Goal: Information Seeking & Learning: Stay updated

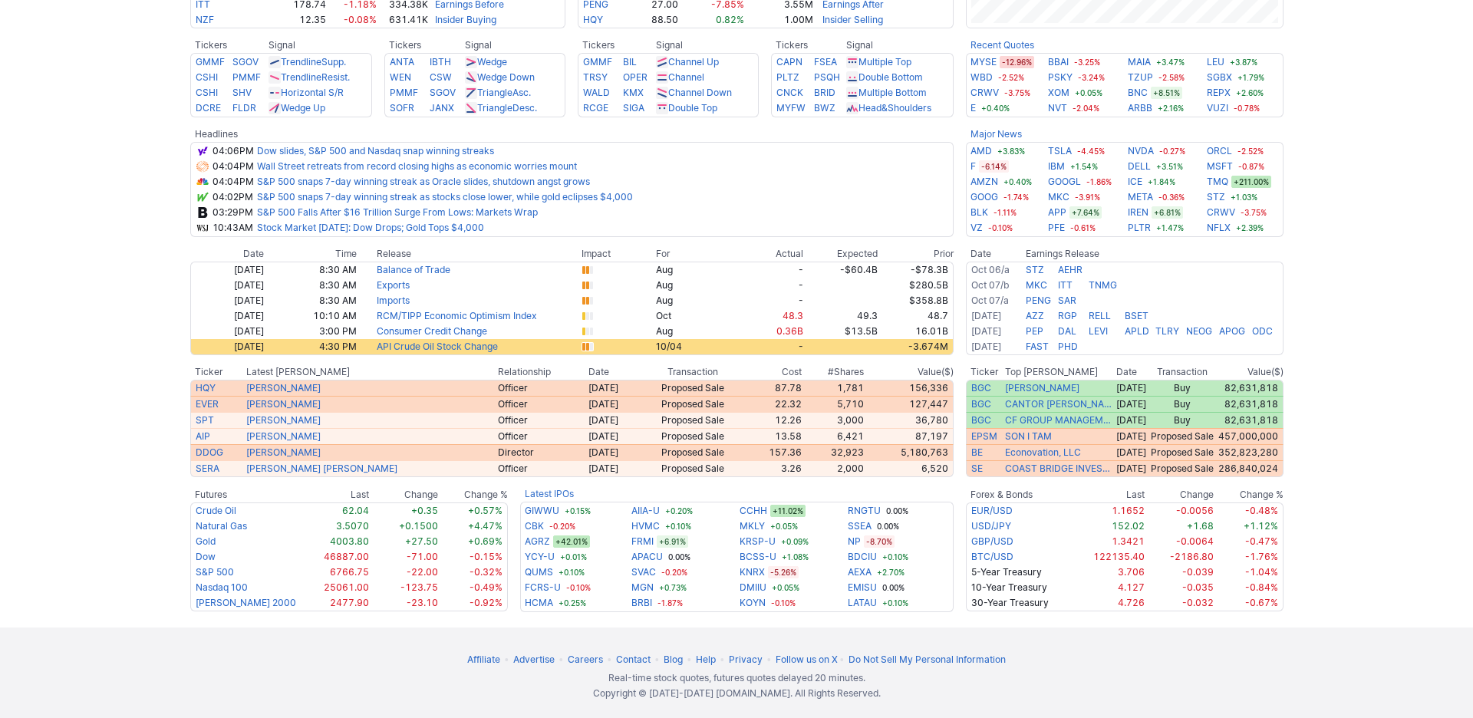
scroll to position [587, 0]
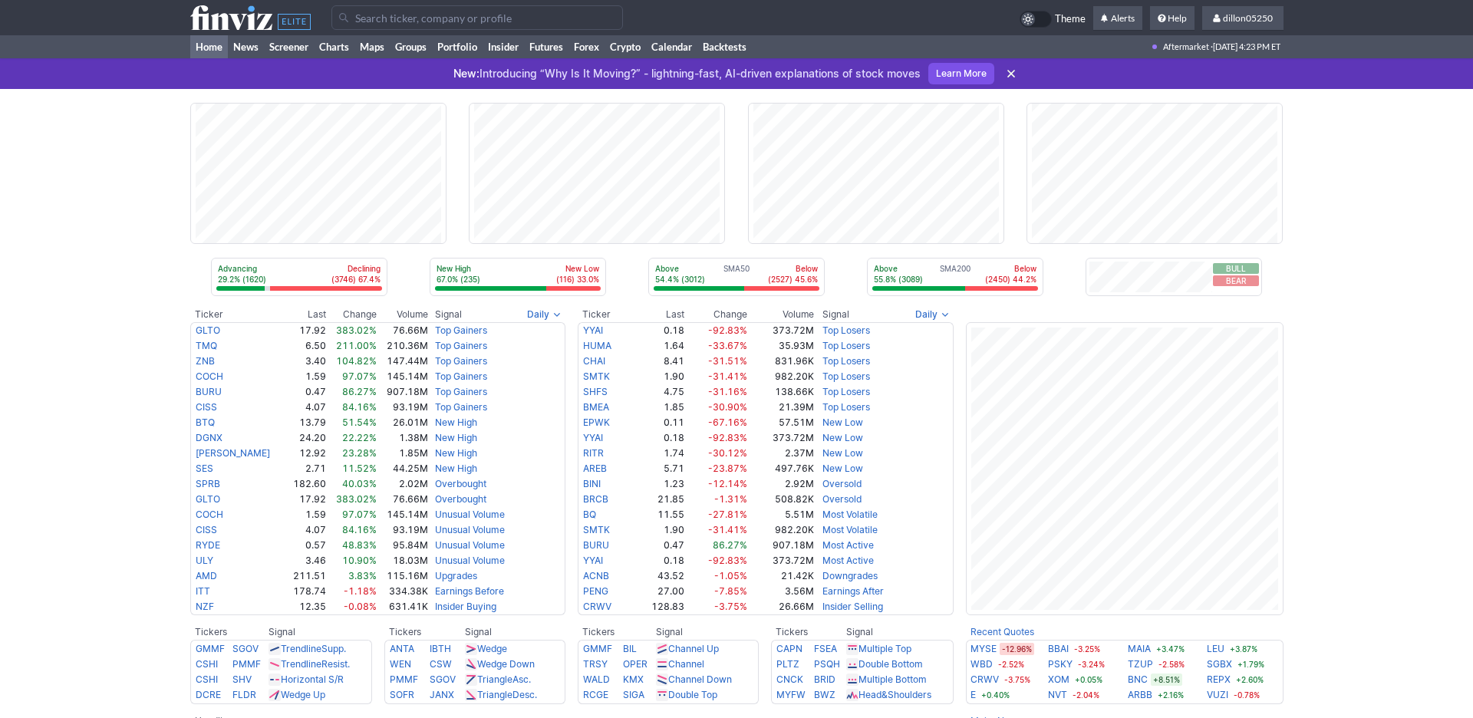
click at [389, 29] on input "Search" at bounding box center [476, 17] width 291 height 25
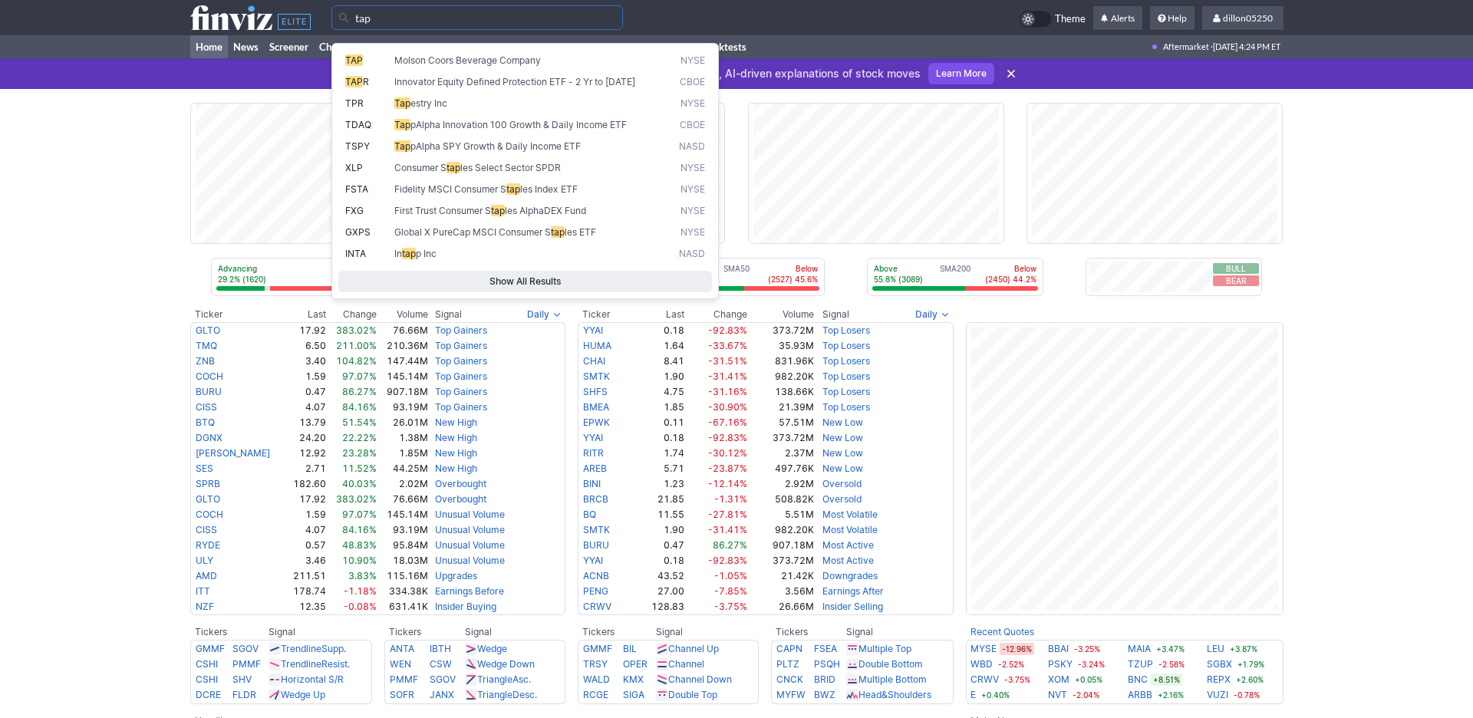
click at [357, 66] on span "TAP" at bounding box center [354, 60] width 18 height 12
type input "TAP"
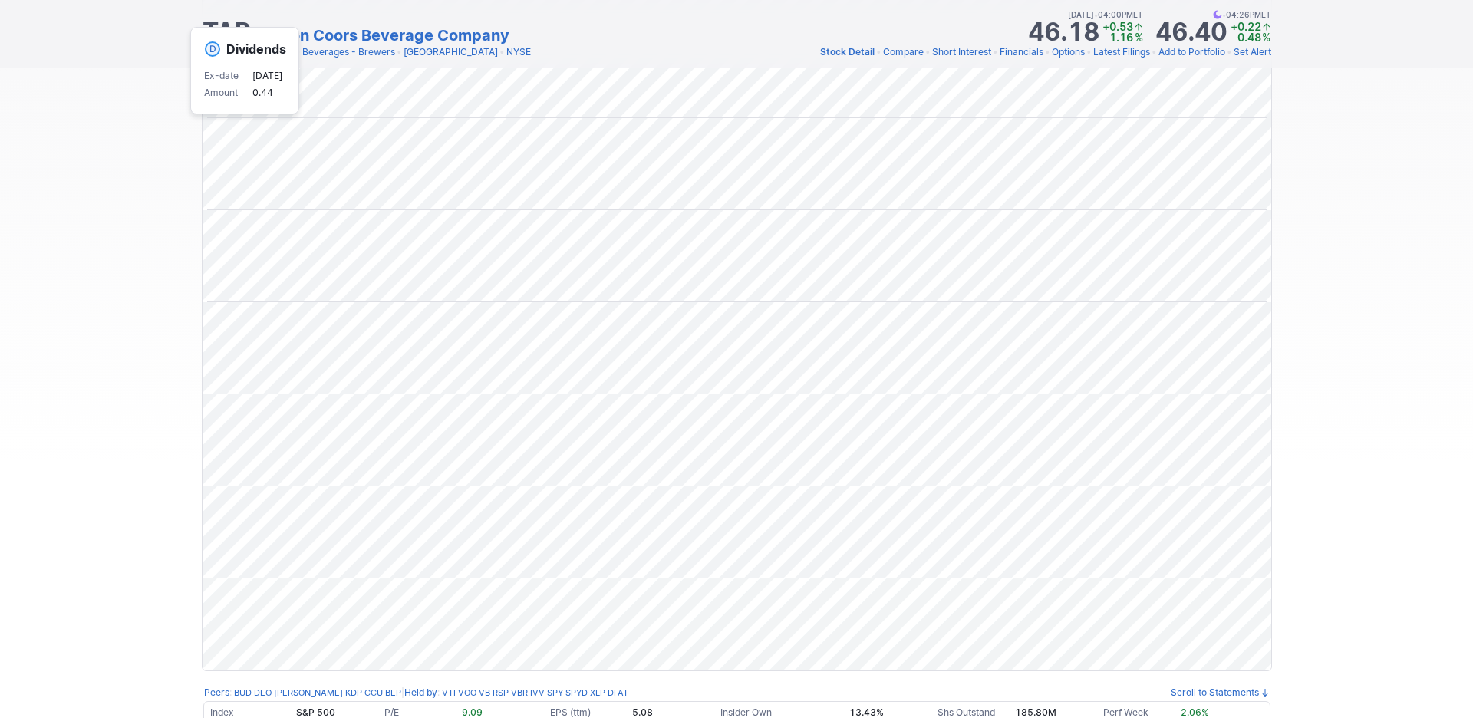
scroll to position [35, 0]
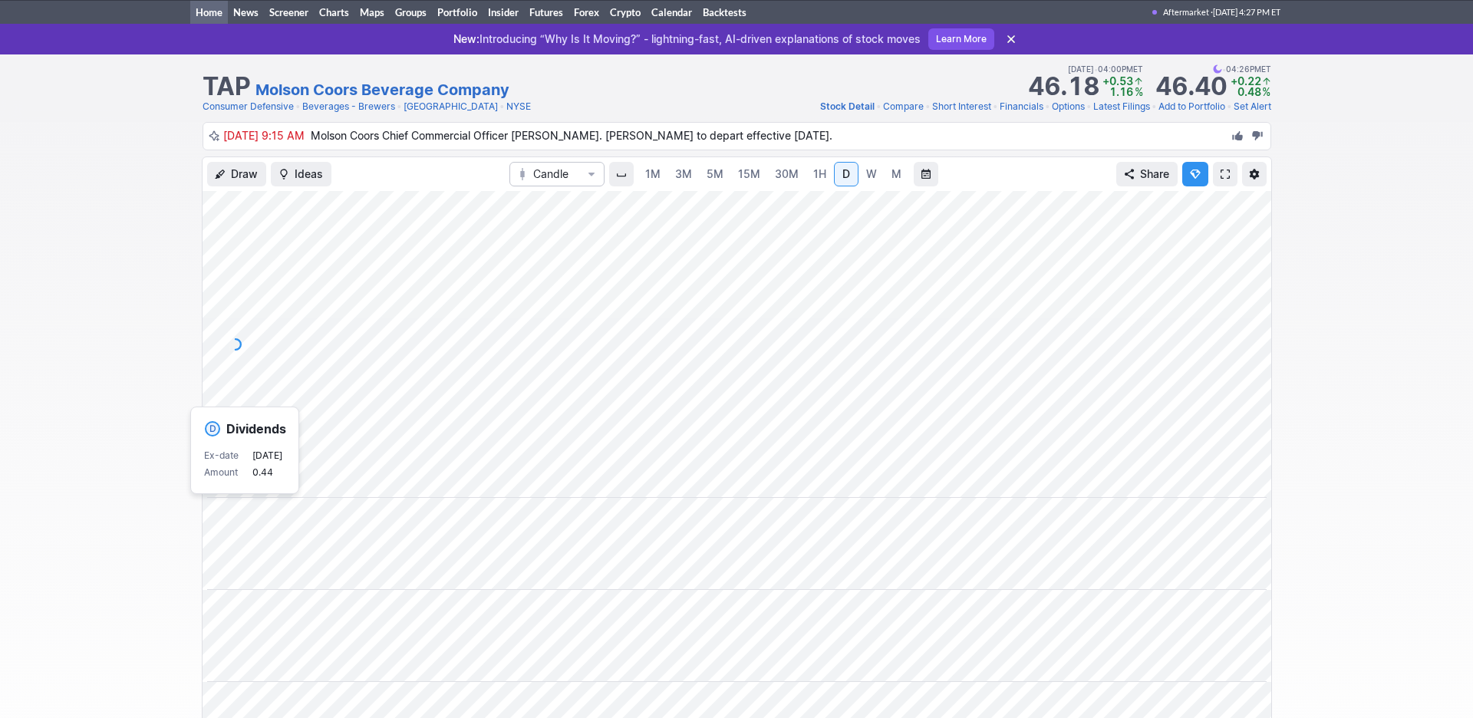
click at [207, 24] on link "Home" at bounding box center [209, 12] width 38 height 23
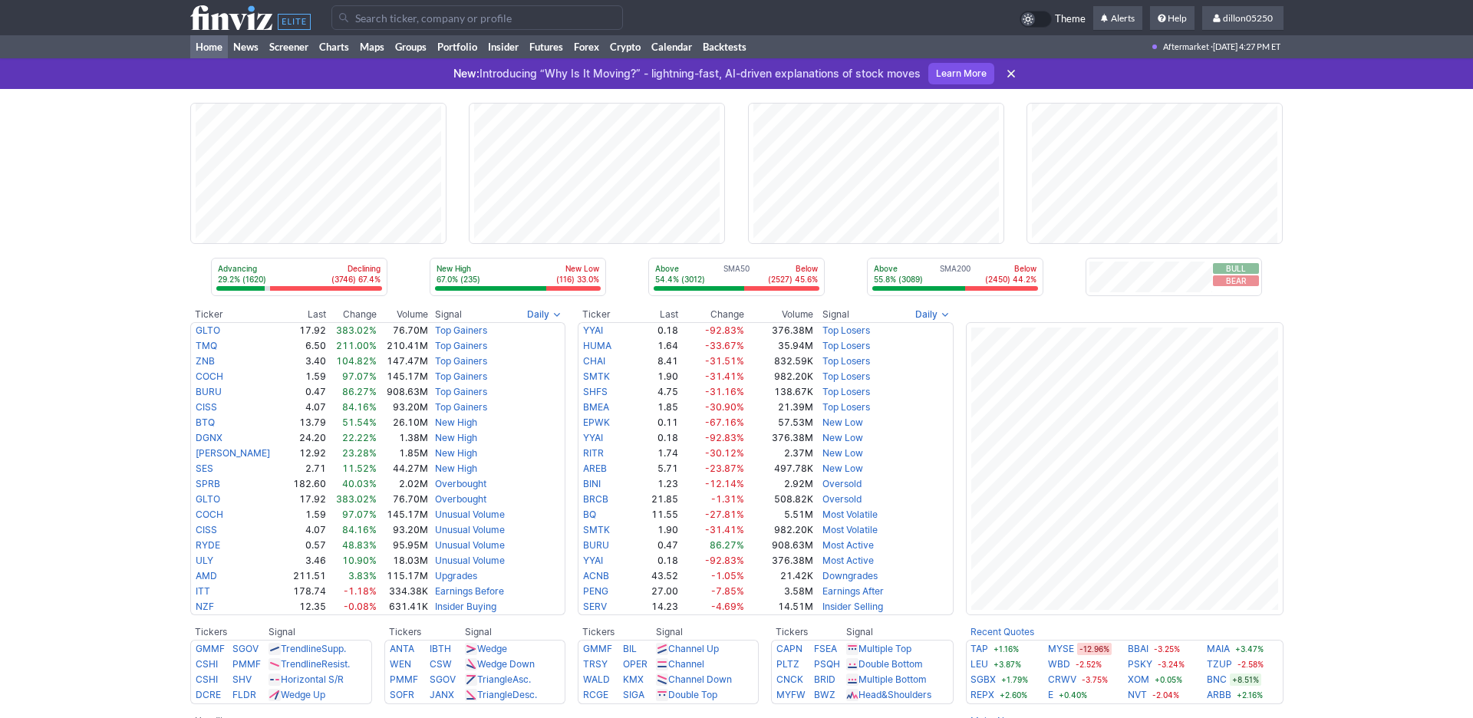
scroll to position [207, 0]
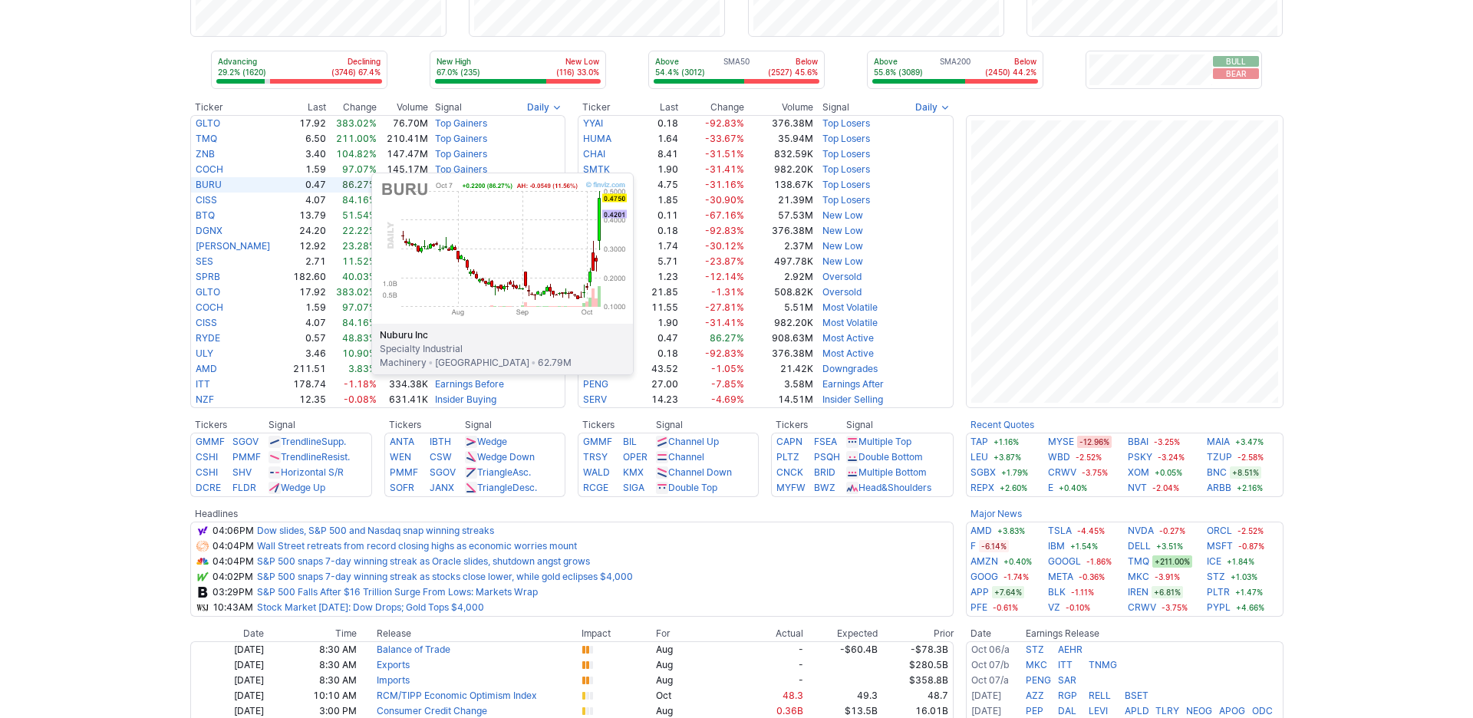
click at [218, 190] on link "BURU" at bounding box center [209, 185] width 26 height 12
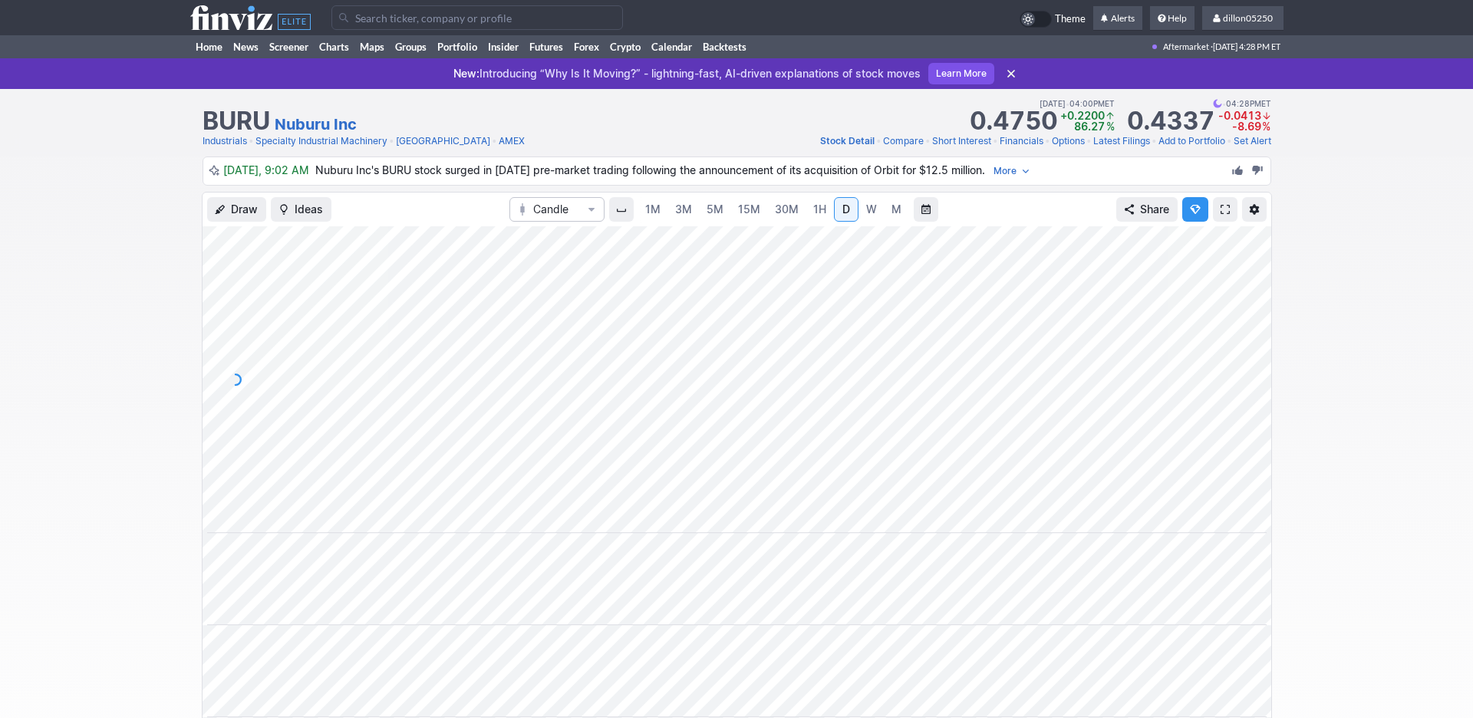
scroll to position [173, 0]
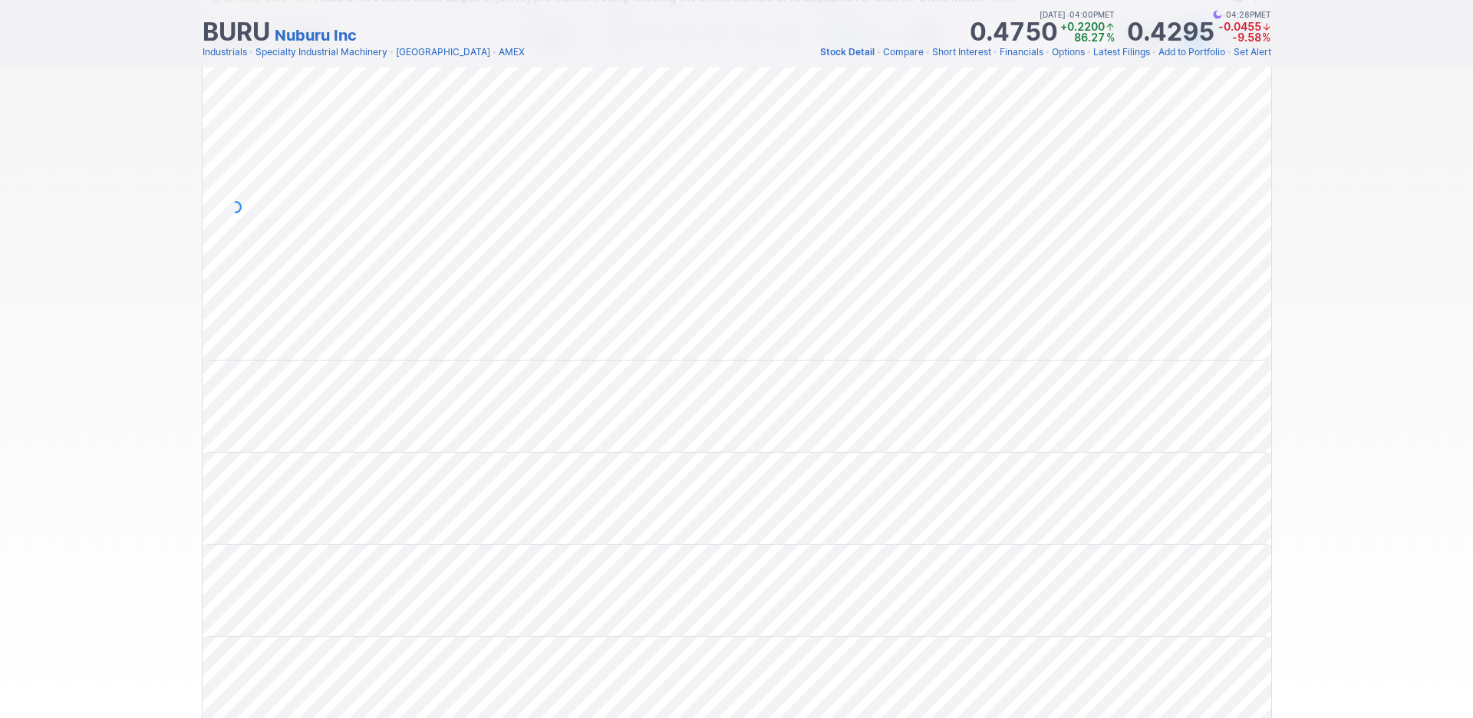
click at [1220, 43] on span at bounding box center [1224, 37] width 9 height 12
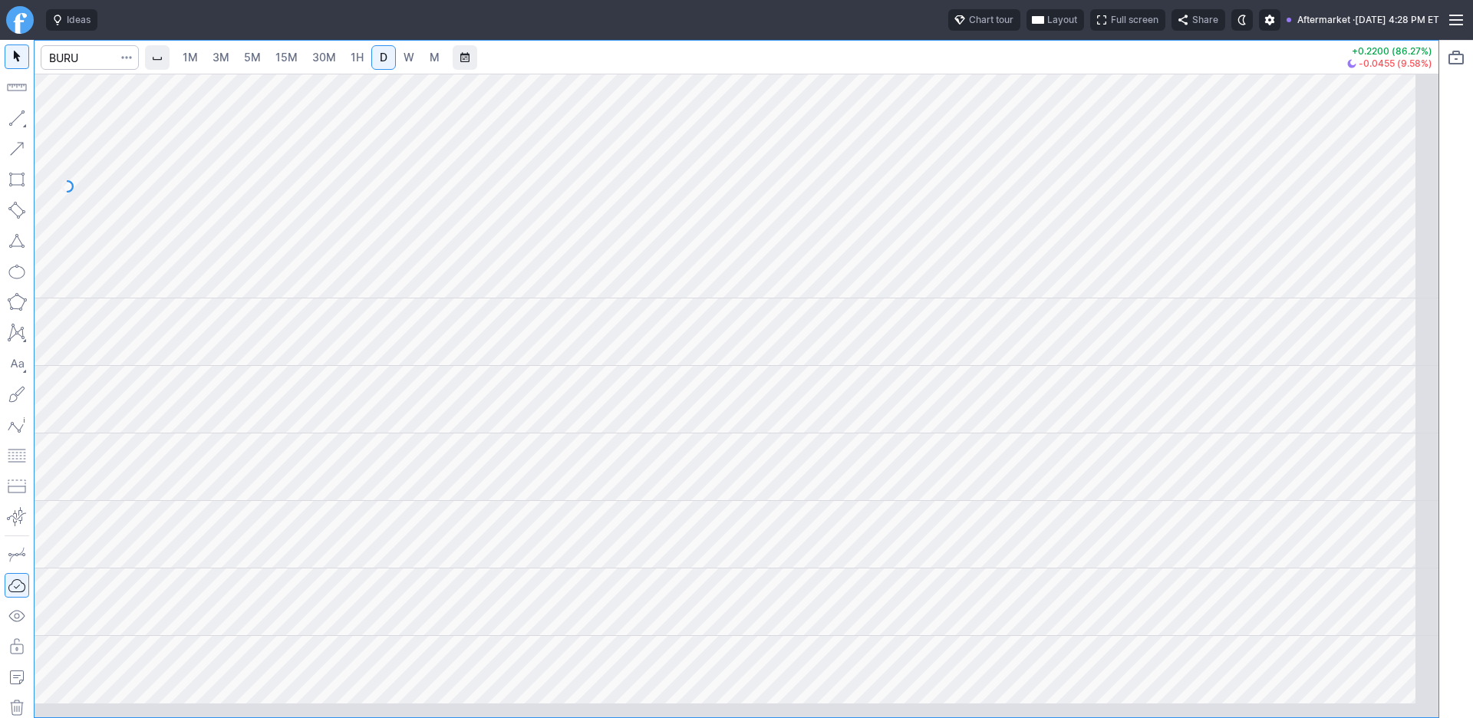
click at [1047, 28] on span "Layout" at bounding box center [1062, 19] width 30 height 15
click at [896, 68] on button "Layout" at bounding box center [884, 59] width 21 height 21
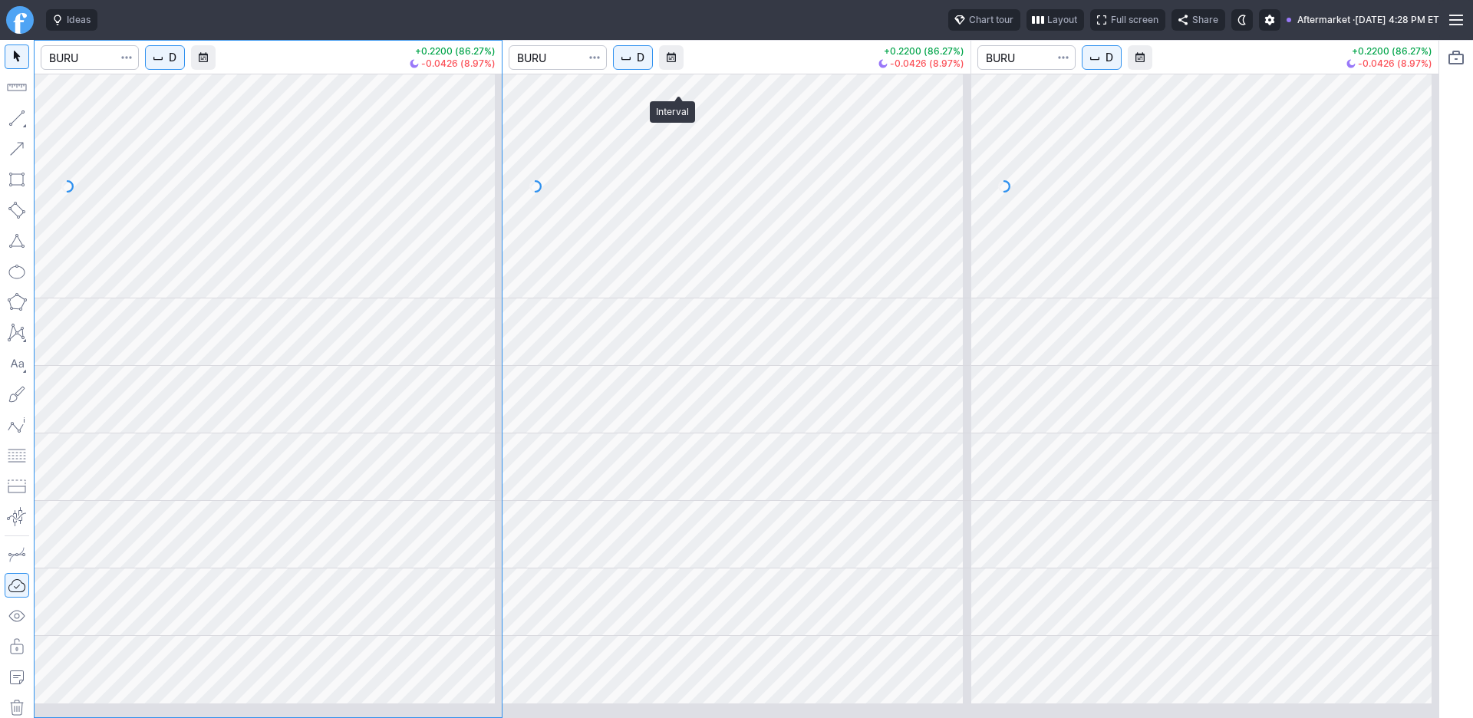
click at [644, 65] on span "D" at bounding box center [641, 57] width 8 height 15
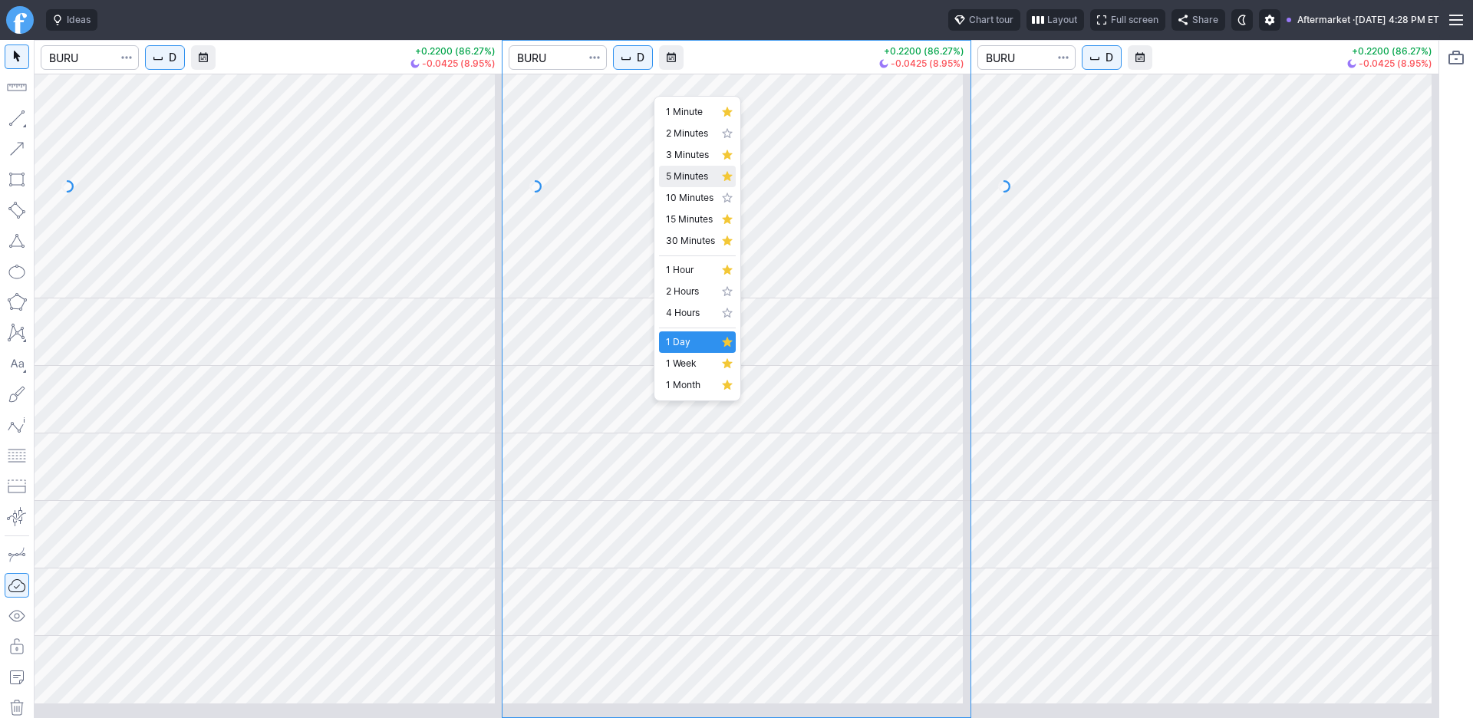
click at [670, 184] on span "5 Minutes" at bounding box center [690, 176] width 49 height 15
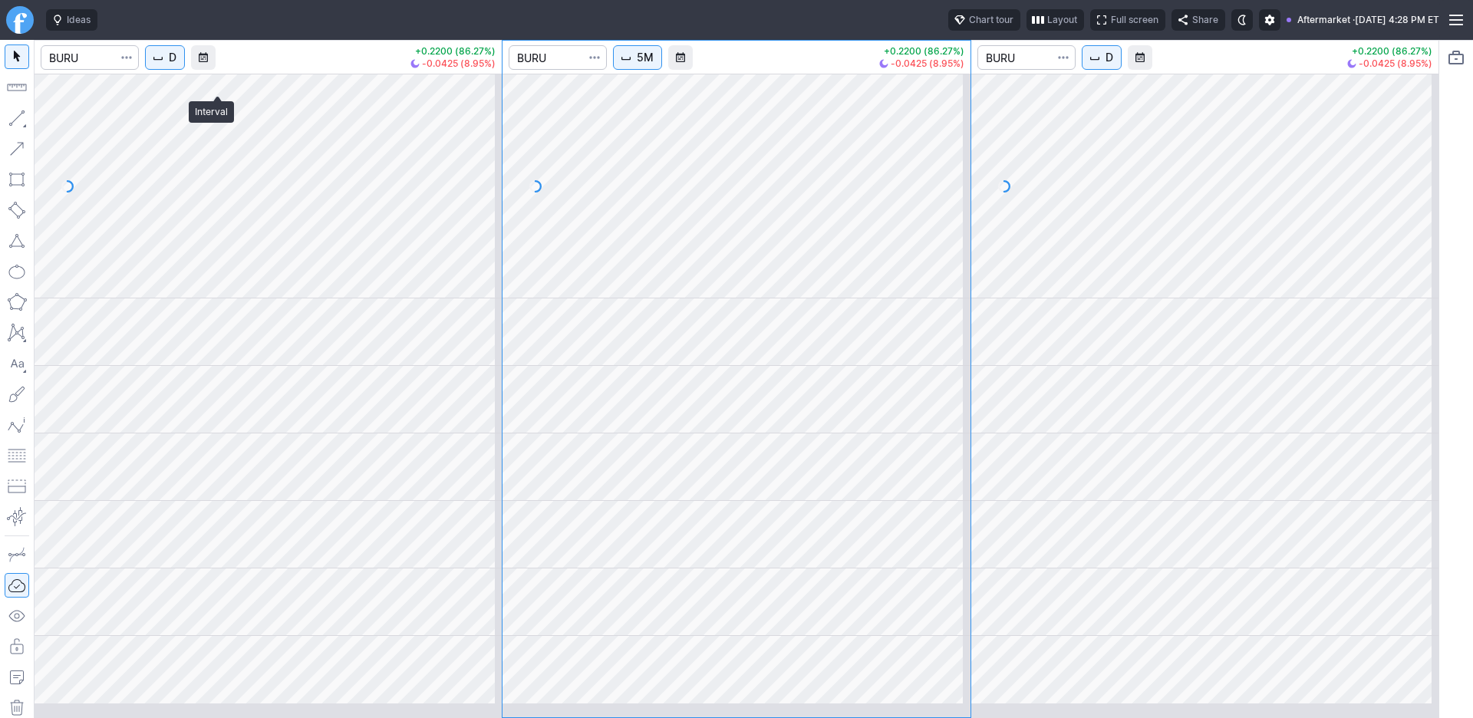
click at [176, 65] on span "D" at bounding box center [173, 57] width 8 height 15
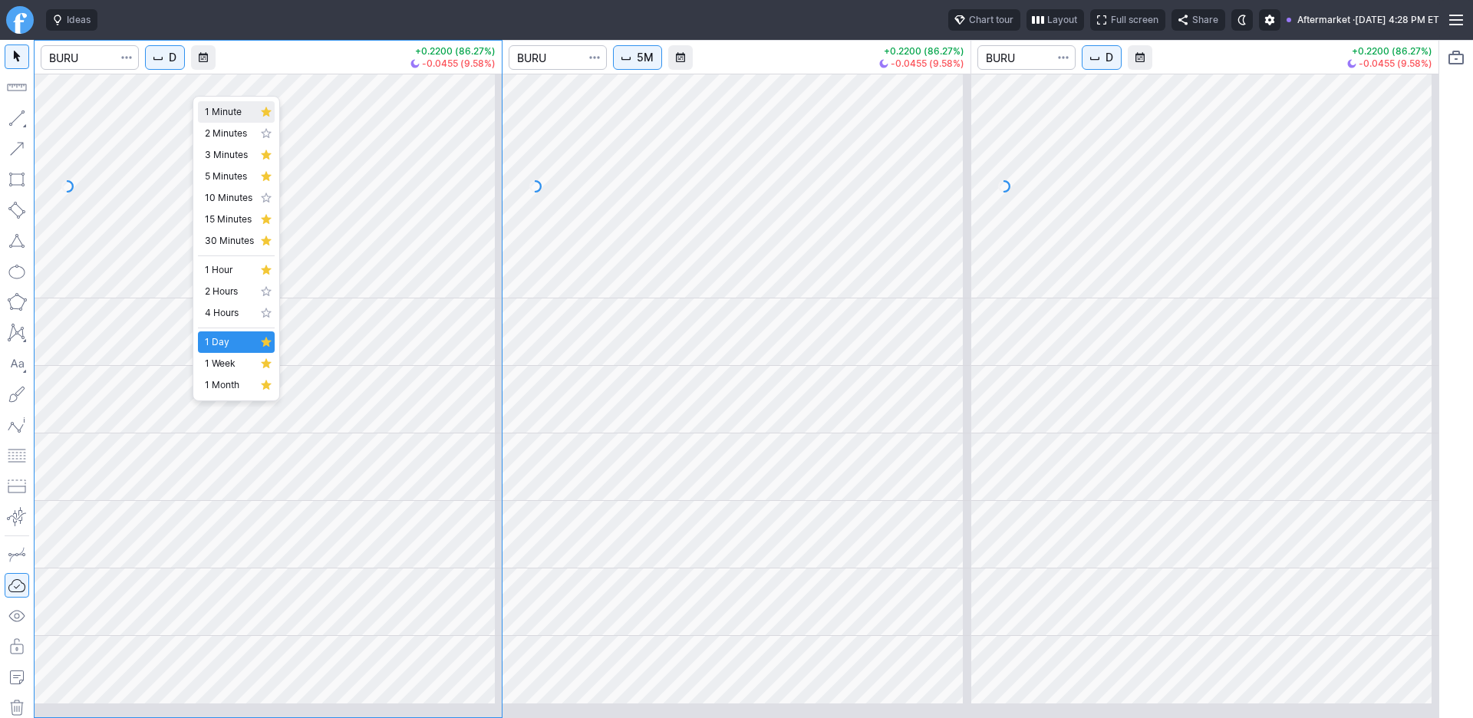
click at [225, 120] on span "1 Minute" at bounding box center [229, 111] width 49 height 15
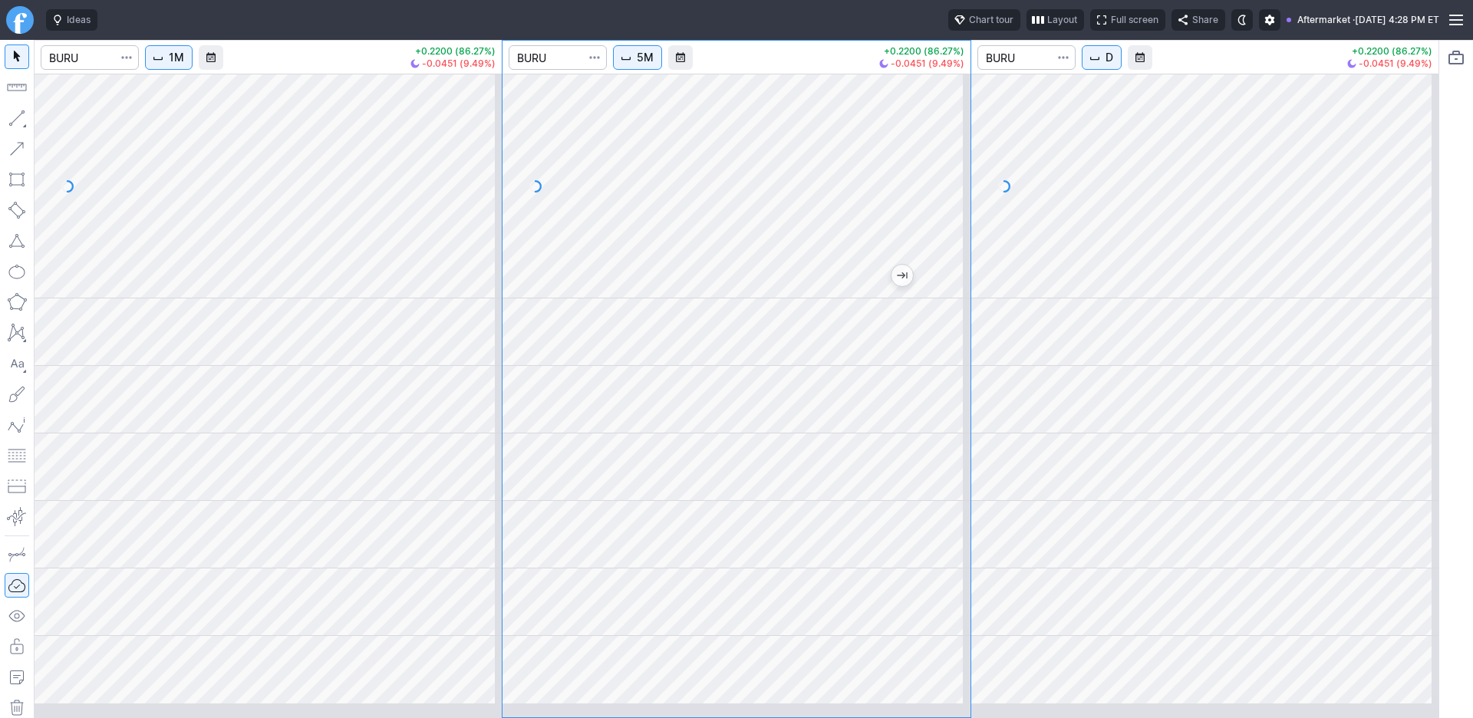
click at [654, 65] on span "5M" at bounding box center [645, 57] width 17 height 15
click at [693, 227] on span "15 Minutes" at bounding box center [690, 219] width 49 height 15
click at [659, 65] on span "15M" at bounding box center [648, 57] width 22 height 15
click at [694, 184] on span "5 Minutes" at bounding box center [690, 176] width 49 height 15
click at [639, 289] on div at bounding box center [735, 186] width 467 height 225
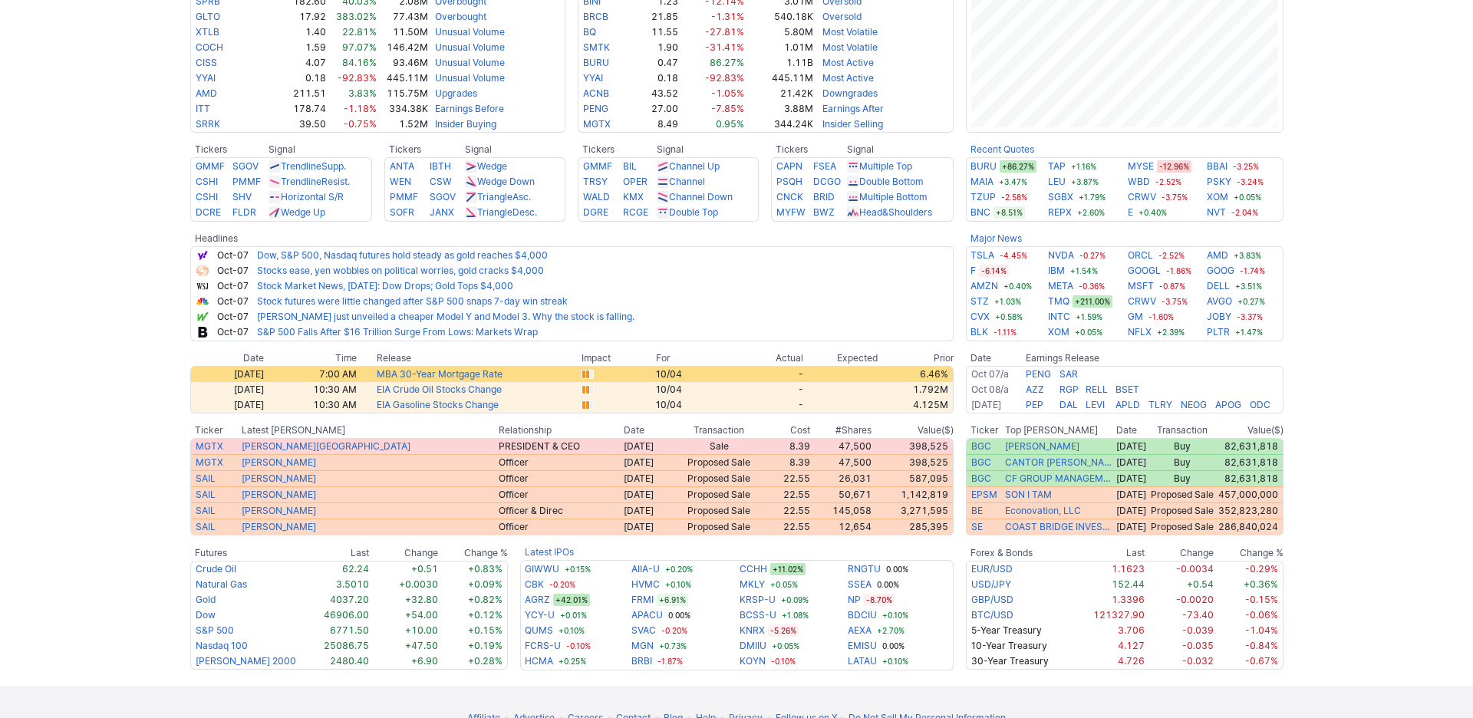
scroll to position [495, 0]
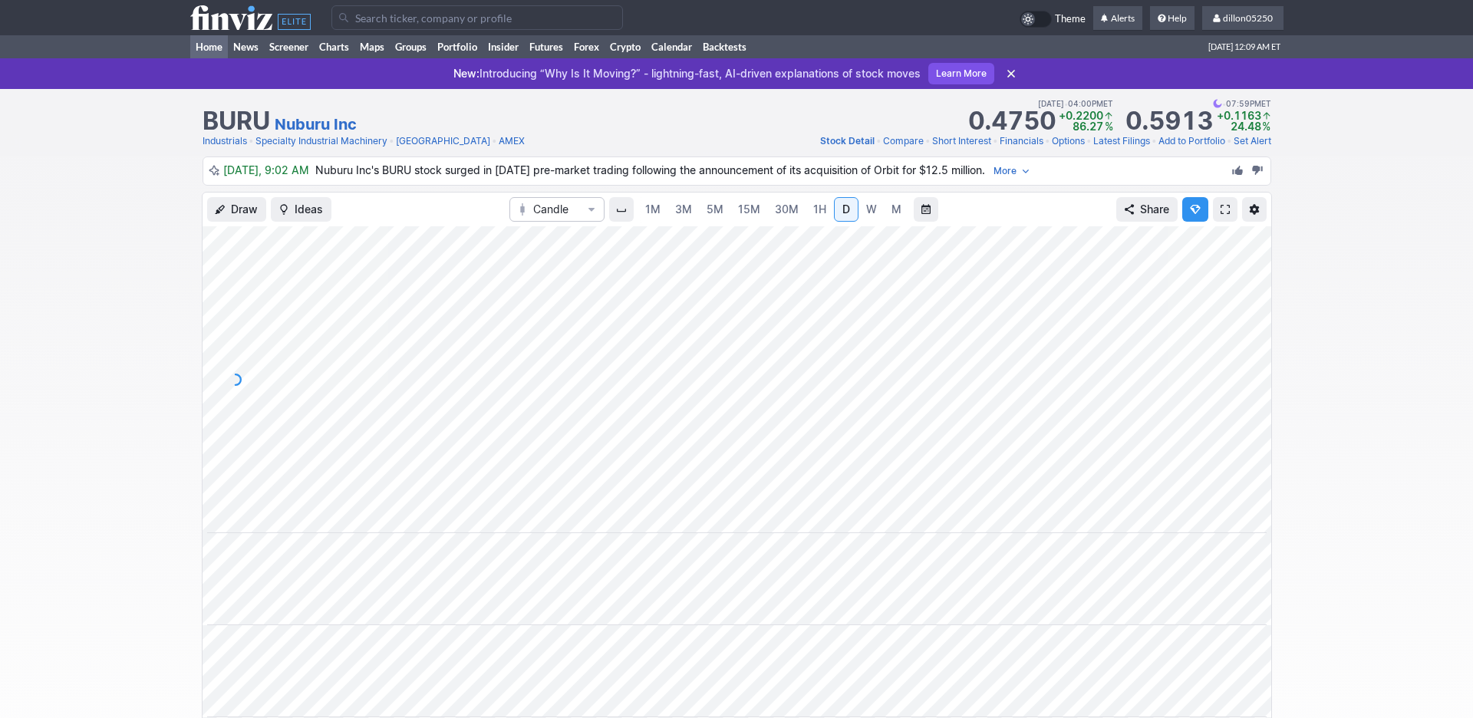
click at [199, 58] on link "Home" at bounding box center [209, 46] width 38 height 23
